Goal: Information Seeking & Learning: Learn about a topic

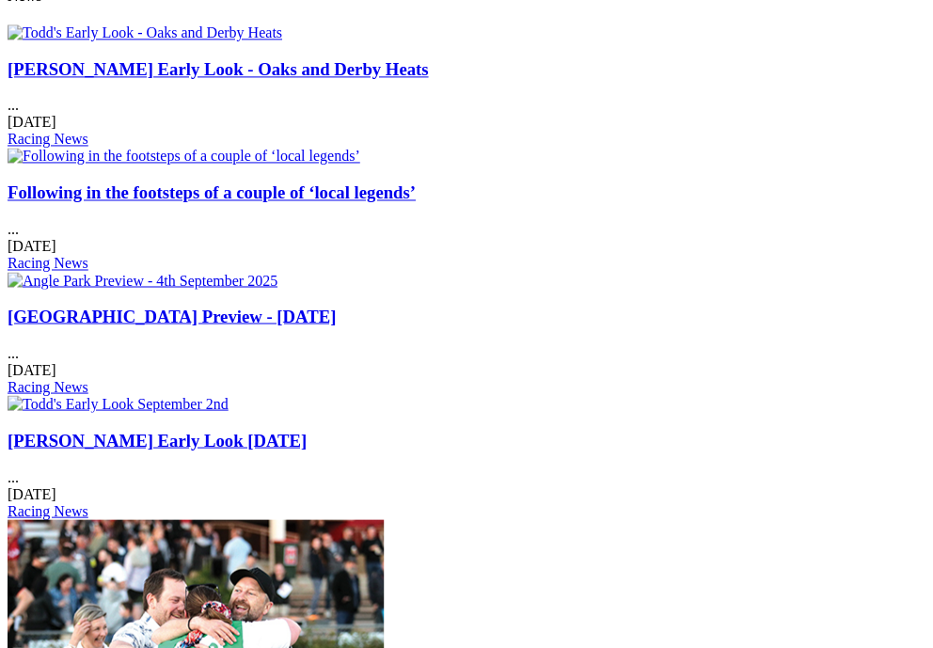
scroll to position [2526, 0]
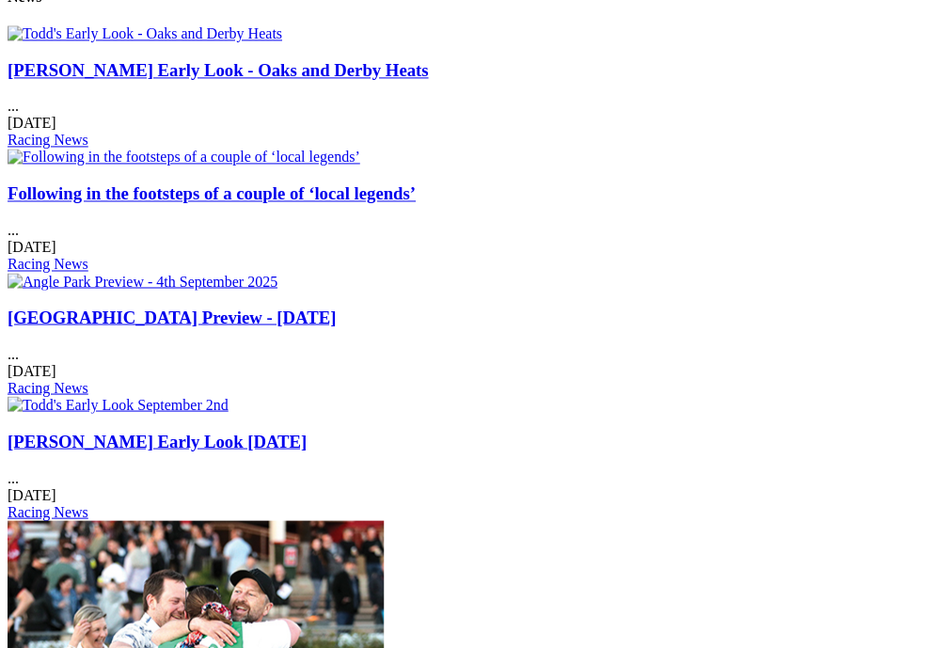
scroll to position [2524, 6]
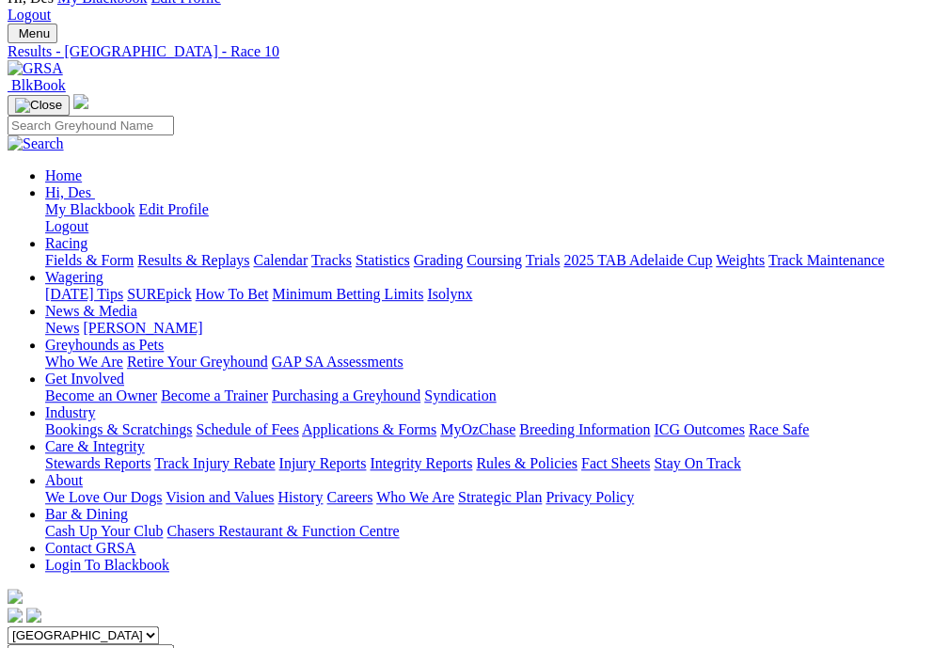
scroll to position [93, 0]
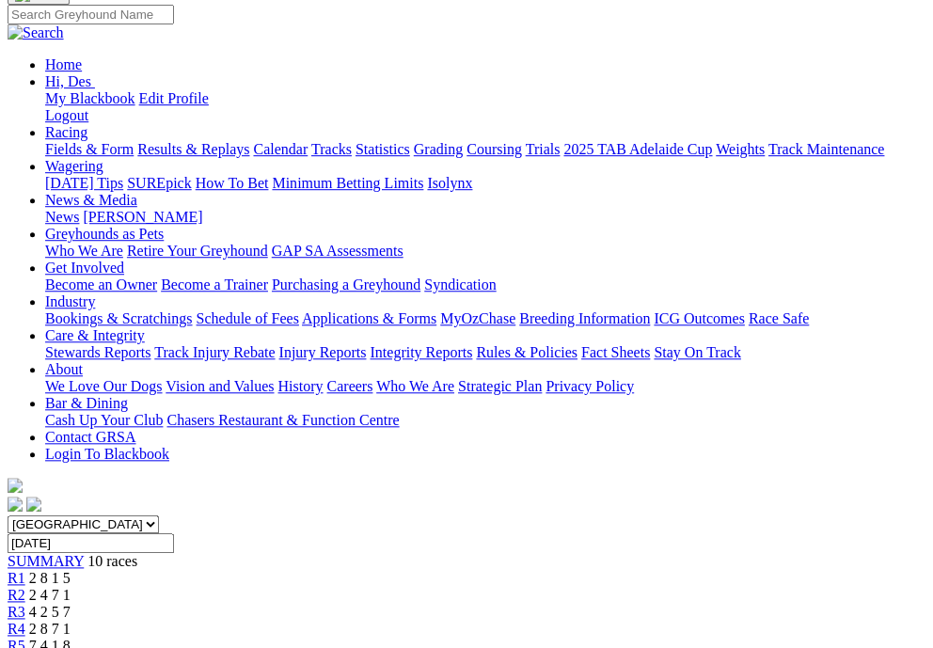
scroll to position [184, 0]
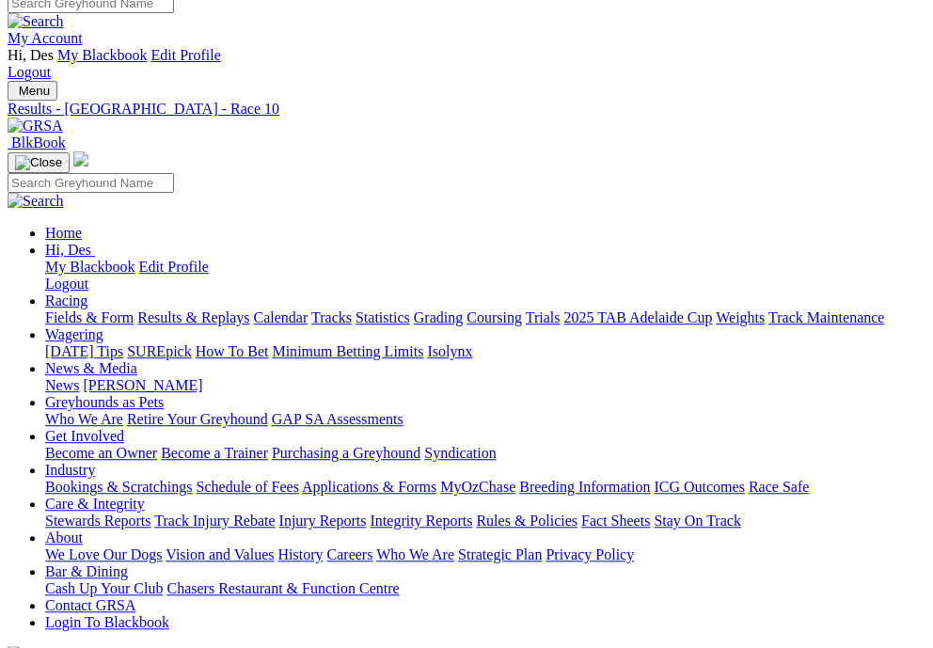
scroll to position [0, 0]
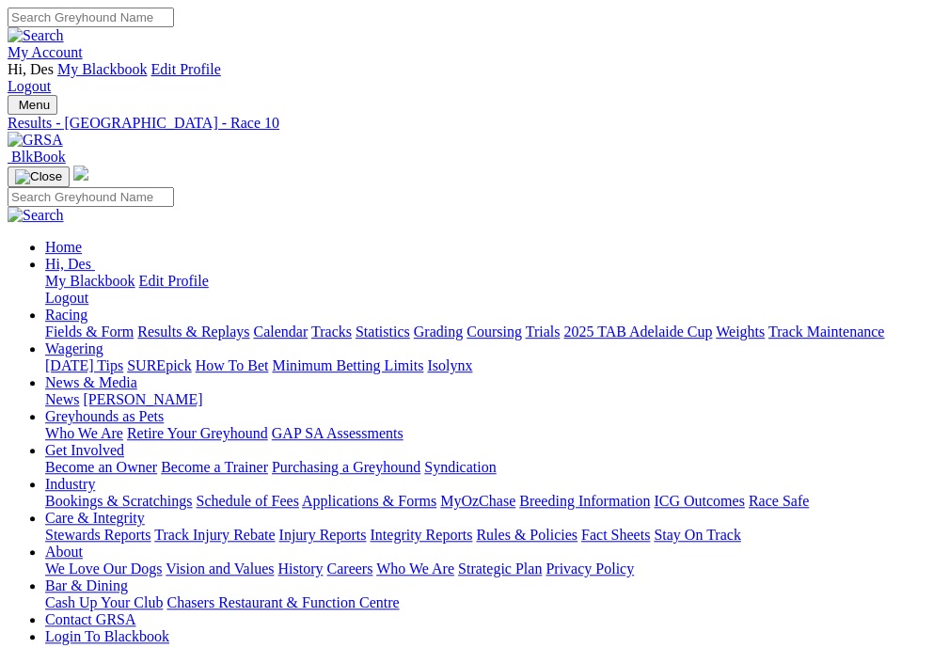
click at [372, 115] on div "Results - Angle Park - Race 10" at bounding box center [467, 123] width 918 height 17
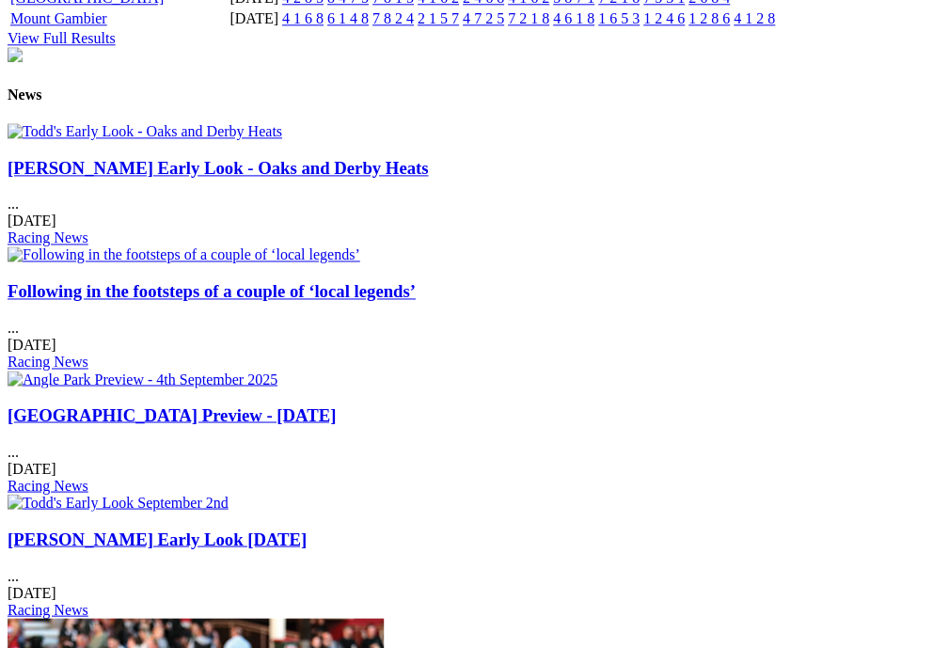
scroll to position [2430, 0]
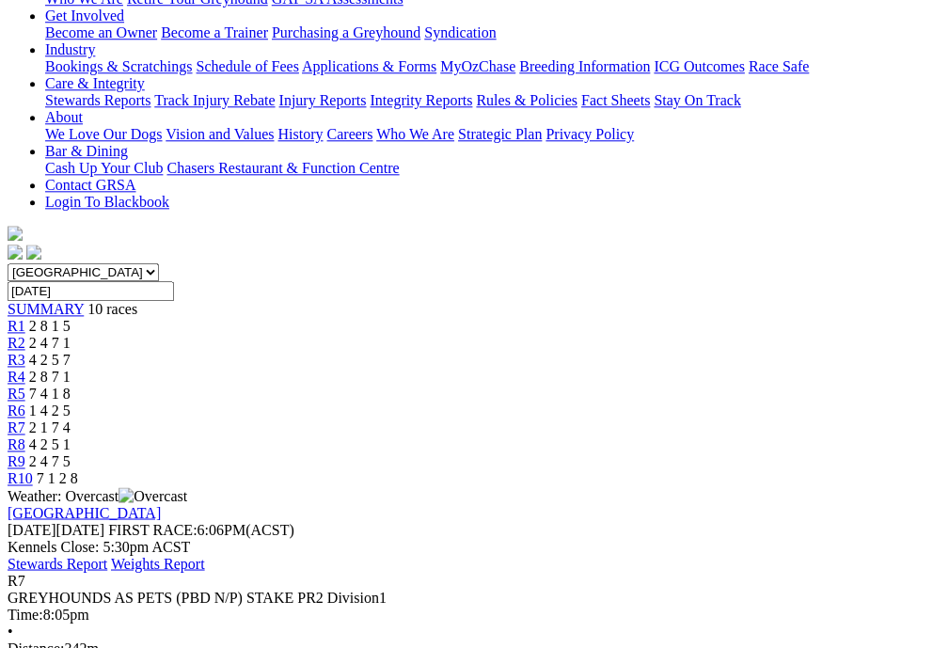
scroll to position [437, 0]
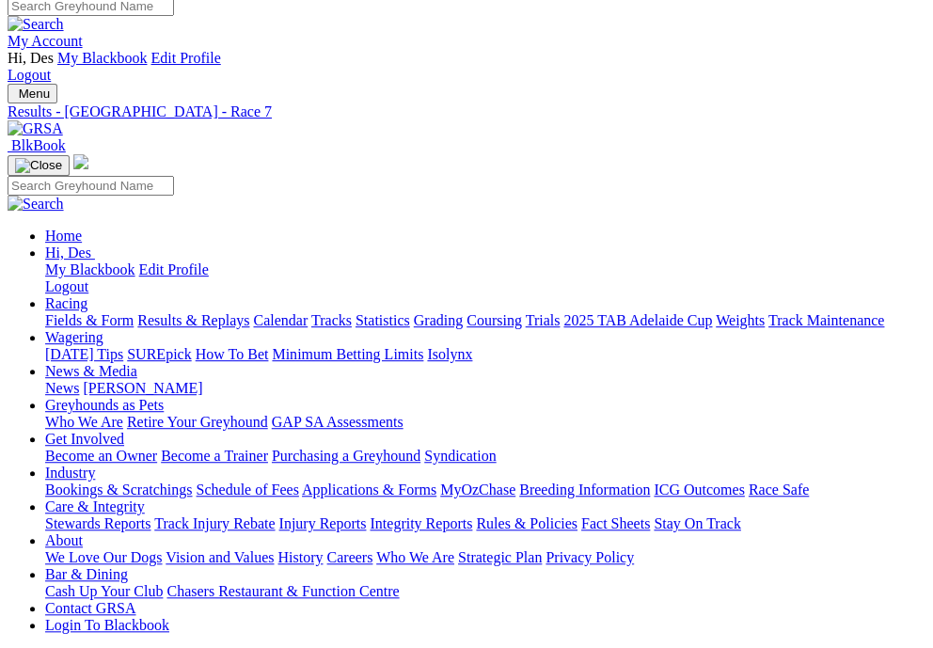
scroll to position [8, 0]
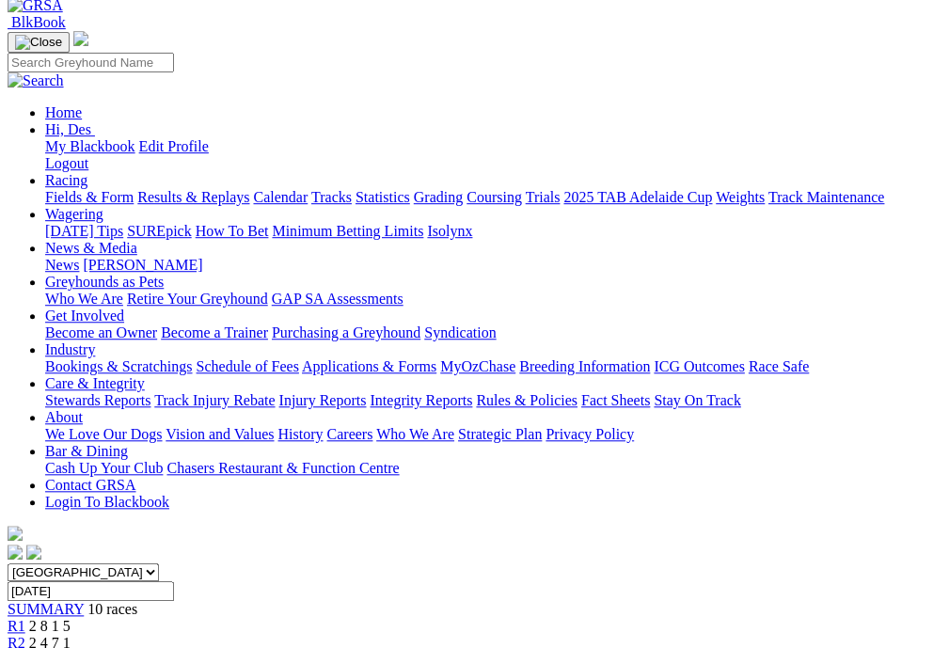
scroll to position [142, 0]
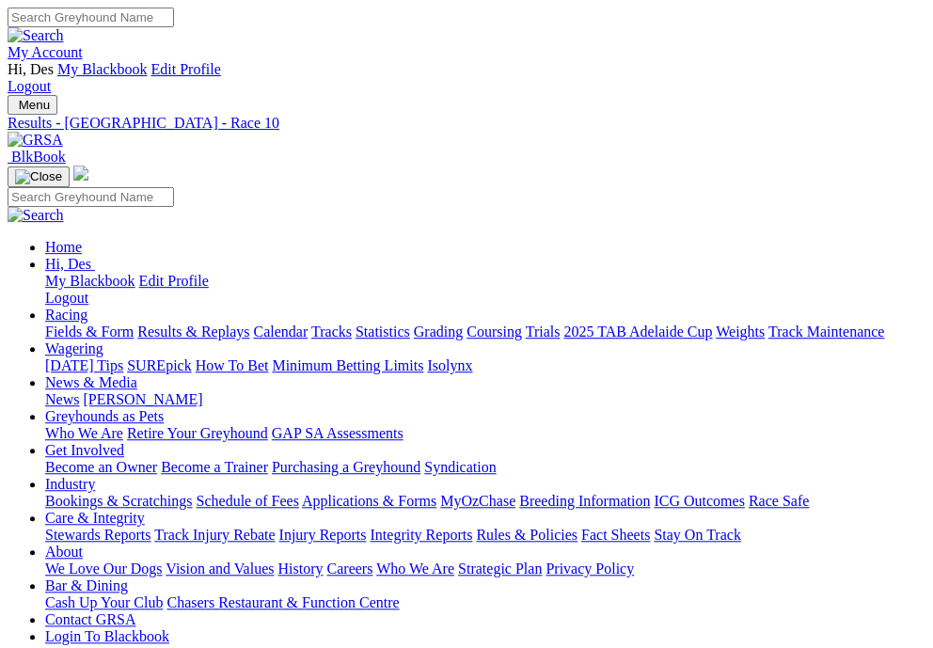
scroll to position [6, 0]
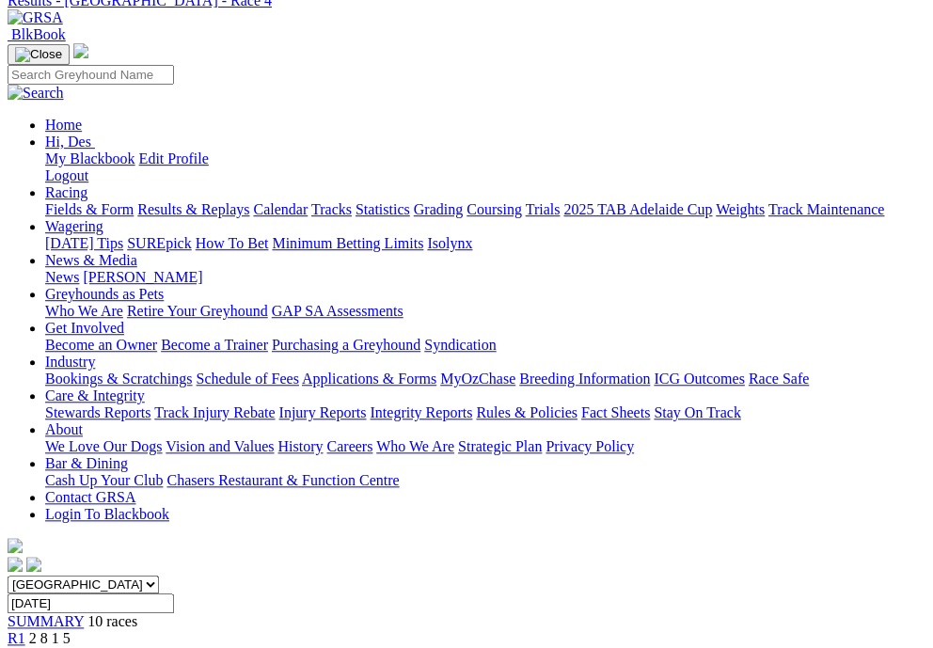
scroll to position [127, 0]
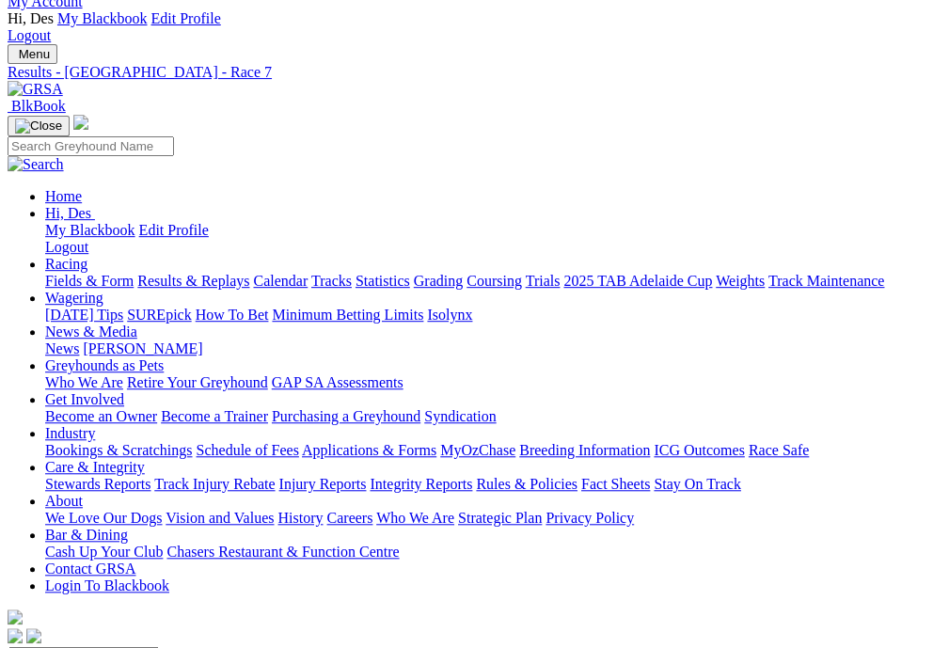
scroll to position [55, 0]
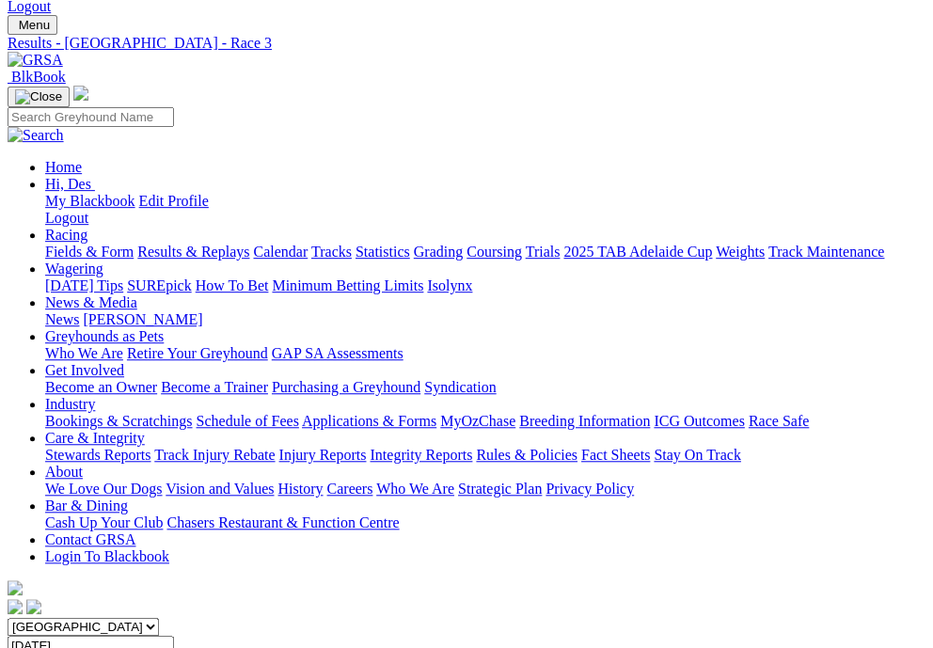
scroll to position [81, 0]
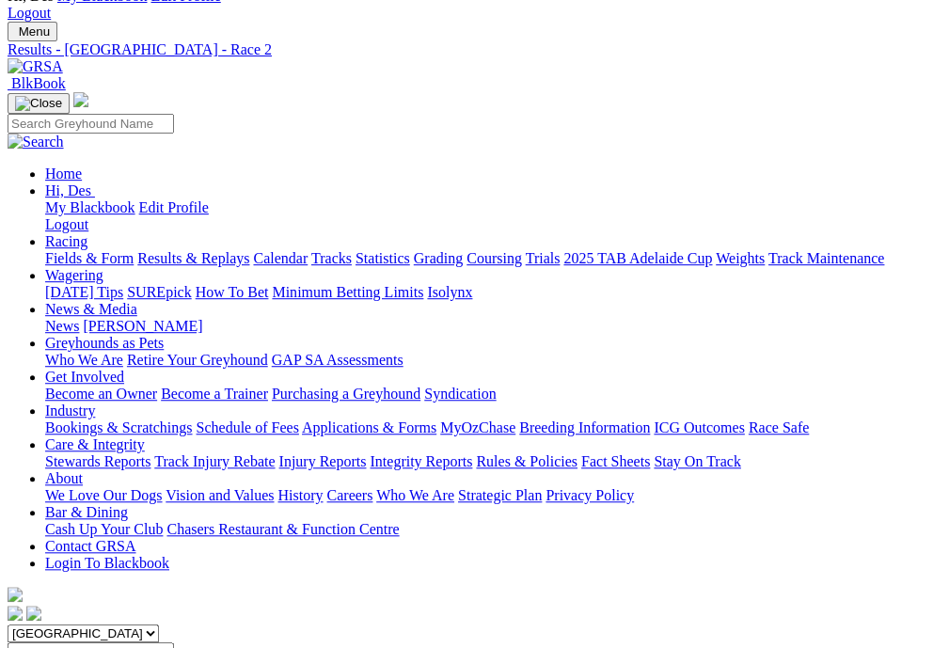
scroll to position [76, 0]
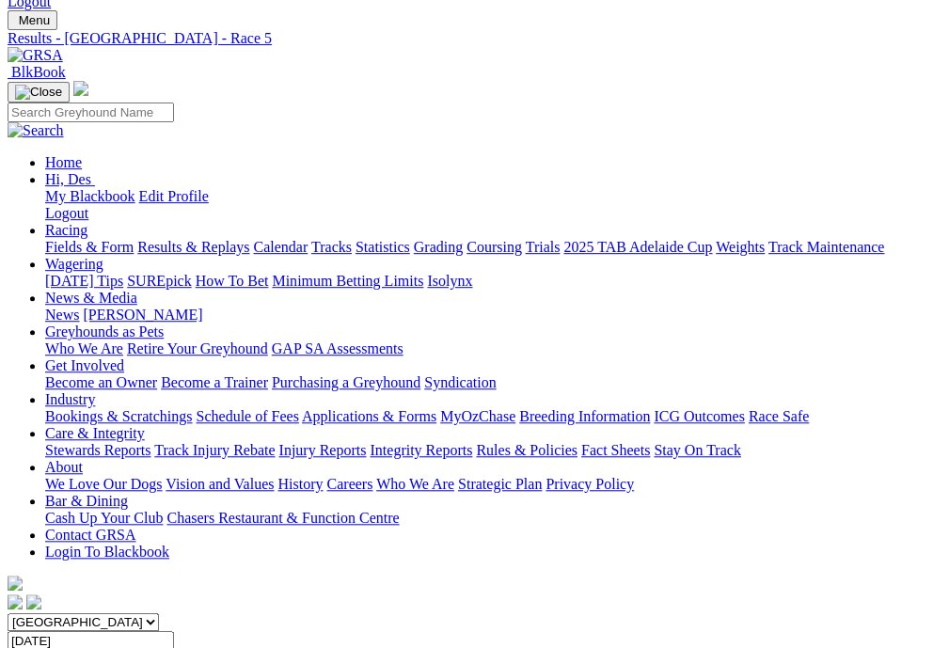
scroll to position [87, 0]
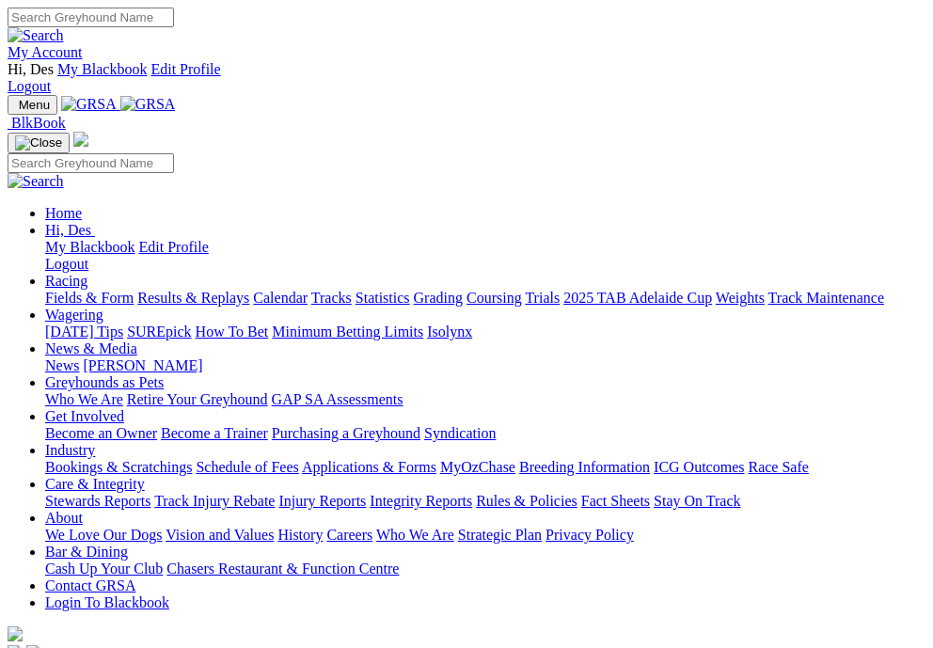
scroll to position [689, 0]
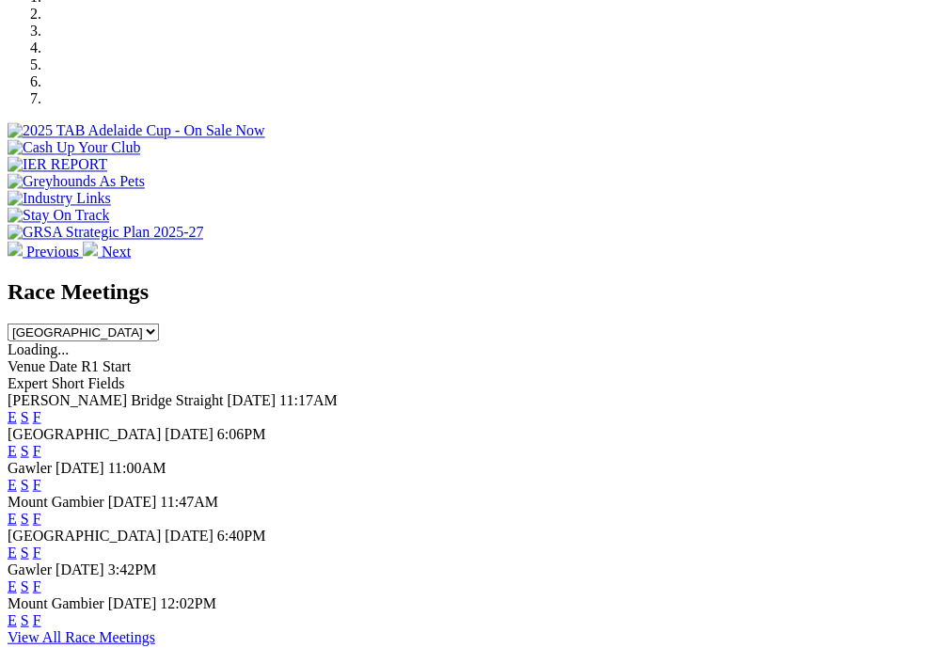
click at [17, 477] on link "E" at bounding box center [12, 485] width 9 height 16
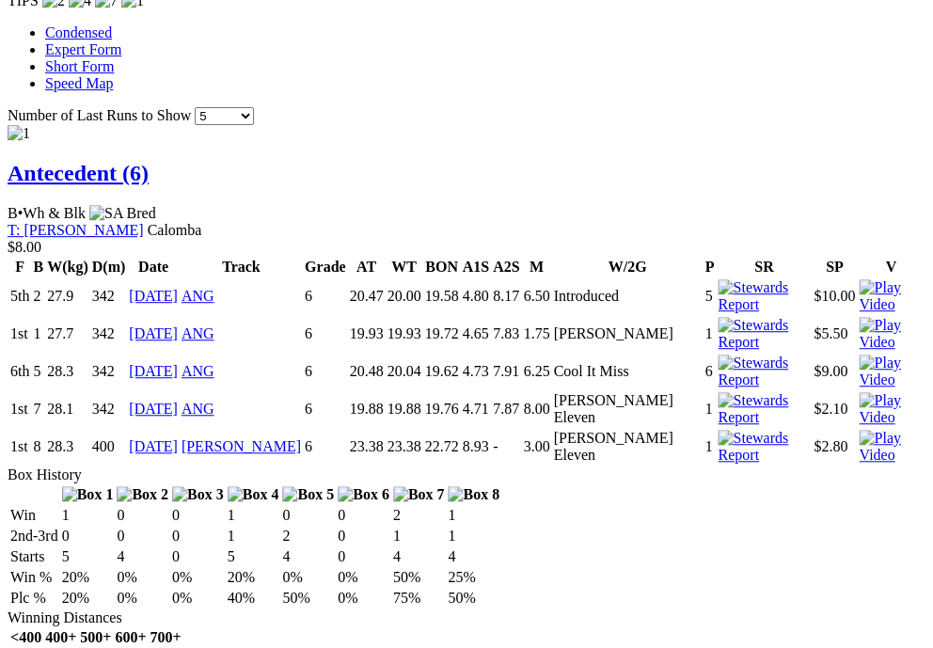
scroll to position [1953, 0]
